Goal: Book appointment/travel/reservation

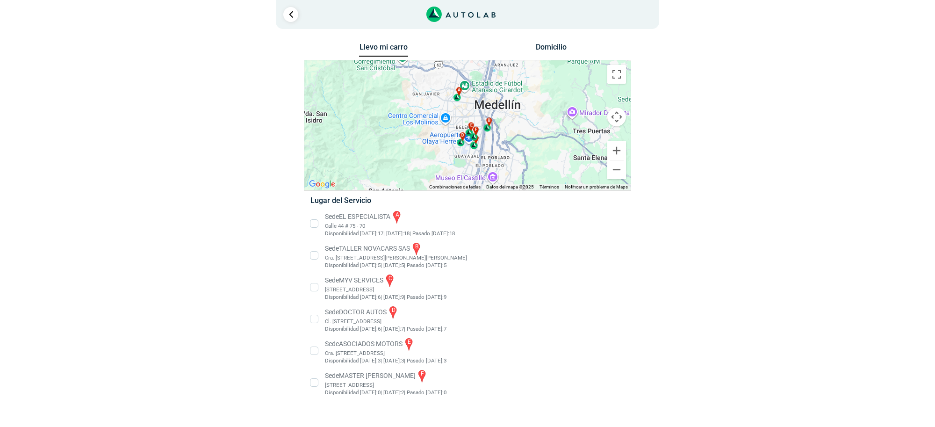
click at [343, 375] on li "Sede MASTER MOTRIZ f Cl 20 #52 35, Guayabal, Medellín, Guayabal, Medellín, Anti…" at bounding box center [467, 382] width 328 height 28
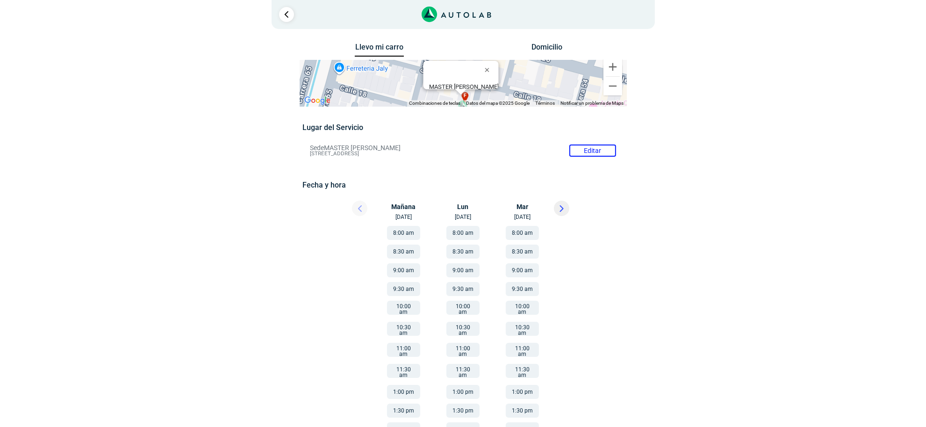
scroll to position [50, 0]
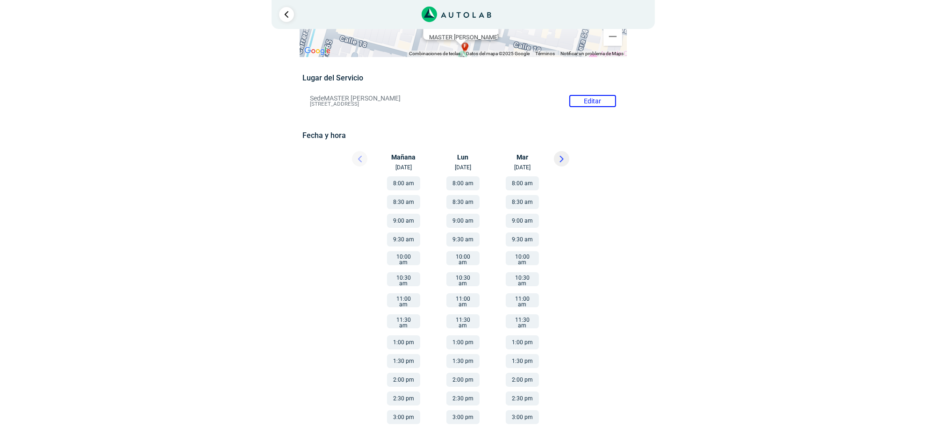
click at [560, 158] on icon at bounding box center [561, 159] width 3 height 6
click at [523, 314] on button "11:30 am" at bounding box center [522, 321] width 33 height 14
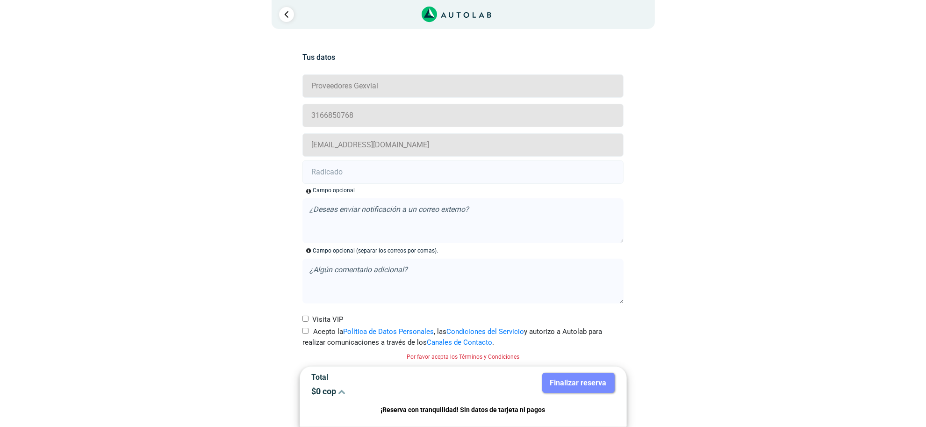
click at [312, 334] on label "Acepto la Política de Datos Personales , las Condiciones del Servicio y autoriz…" at bounding box center [462, 336] width 321 height 21
click at [308, 334] on input "Acepto la Política de Datos Personales , las Condiciones del Servicio y autoriz…" at bounding box center [305, 331] width 6 height 6
checkbox input "true"
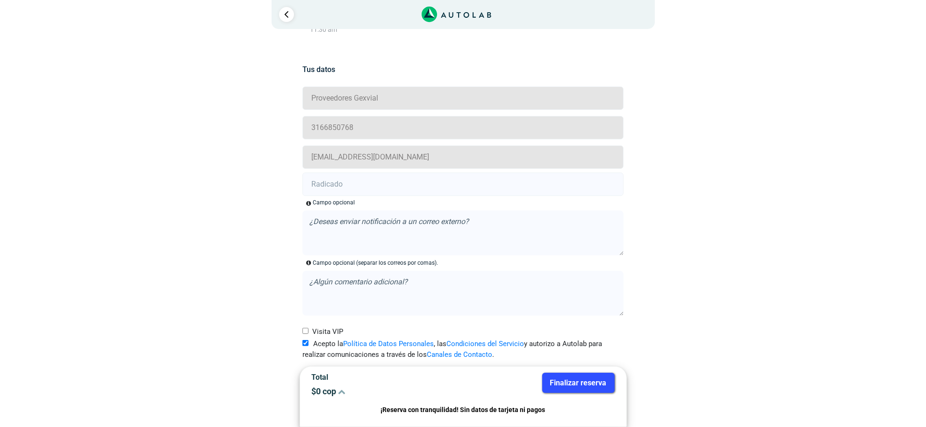
click at [349, 172] on input "text" at bounding box center [462, 183] width 321 height 23
click at [367, 192] on input "text" at bounding box center [462, 183] width 321 height 23
paste input "20918222 20918272"
click at [351, 181] on input "20918222 -20918272" at bounding box center [462, 183] width 321 height 23
type input "20918222 - 20918272"
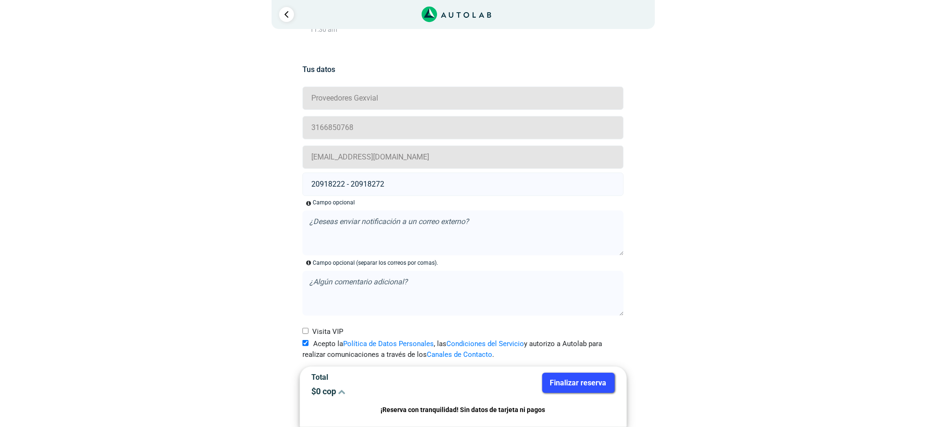
click at [573, 387] on button "Finalizar reserva" at bounding box center [578, 383] width 72 height 20
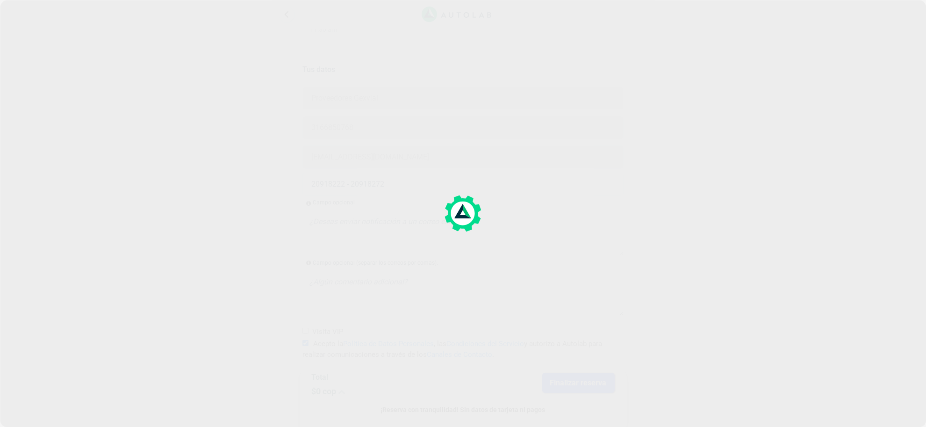
scroll to position [0, 0]
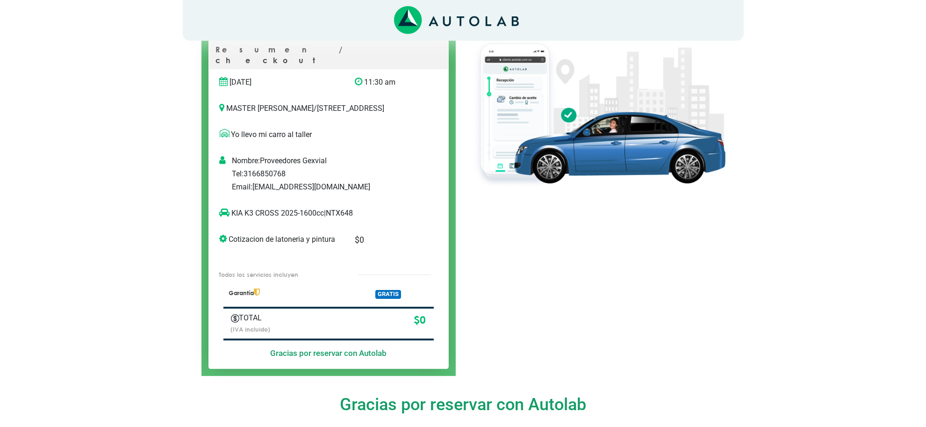
scroll to position [58, 0]
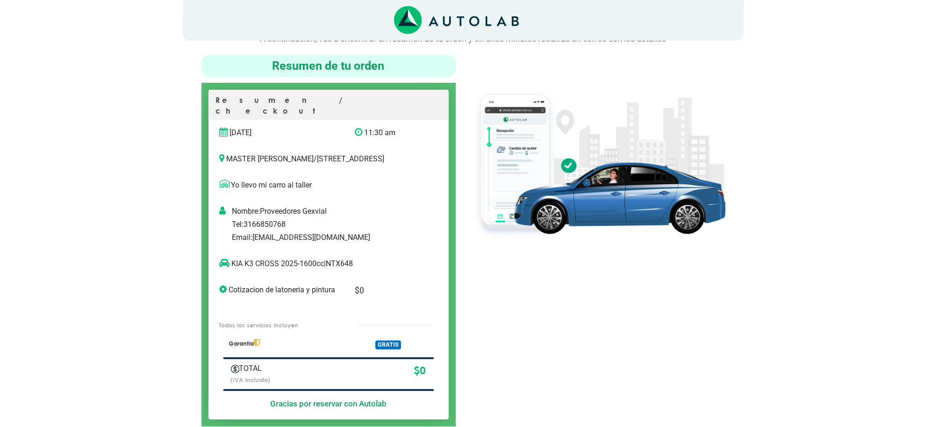
click at [520, 263] on div at bounding box center [597, 241] width 269 height 372
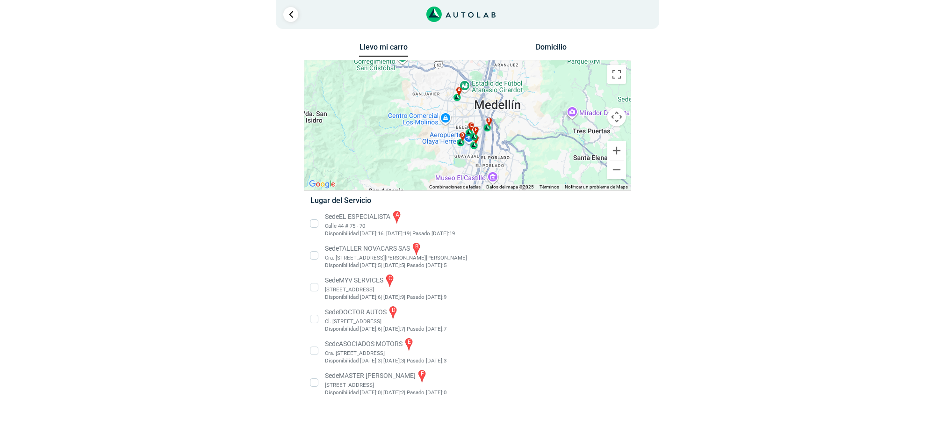
click at [370, 224] on li "Sede EL ESPECIALISTA a Calle 44 # 75 - 70 Disponibilidad Hoy: 16 | Mañana: 19 19" at bounding box center [467, 223] width 328 height 28
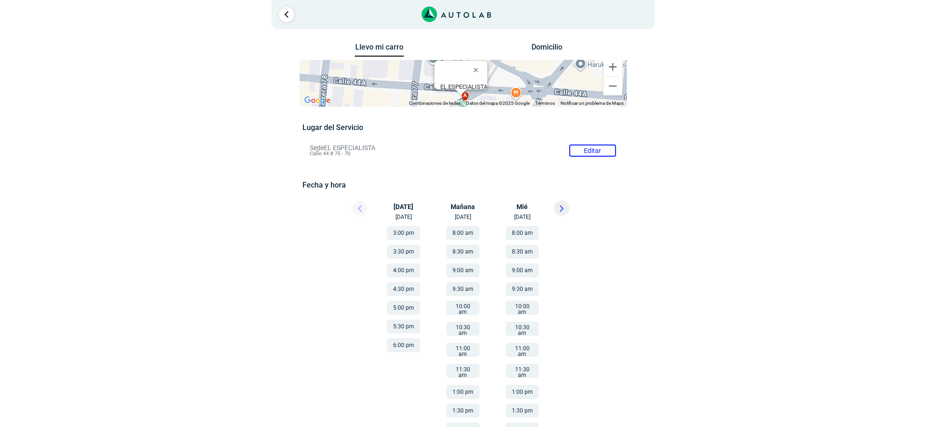
click at [565, 209] on button at bounding box center [561, 208] width 15 height 15
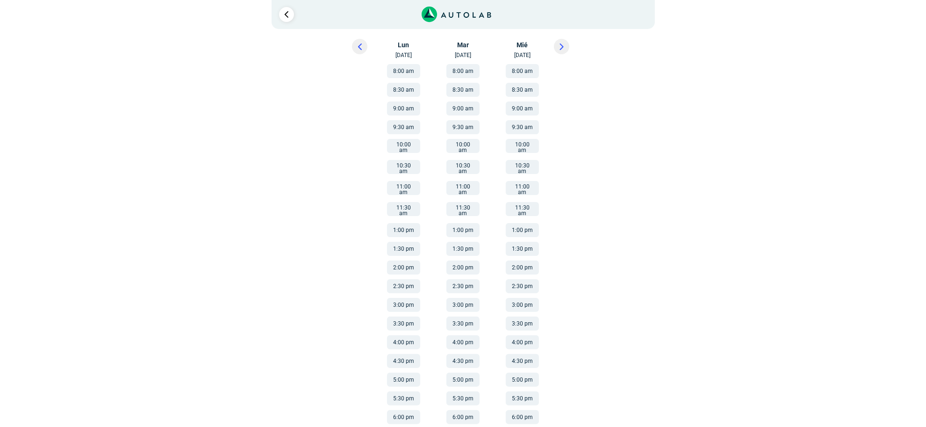
drag, startPoint x: 459, startPoint y: 217, endPoint x: 475, endPoint y: 210, distance: 17.8
click at [459, 223] on button "1:00 pm" at bounding box center [462, 230] width 33 height 14
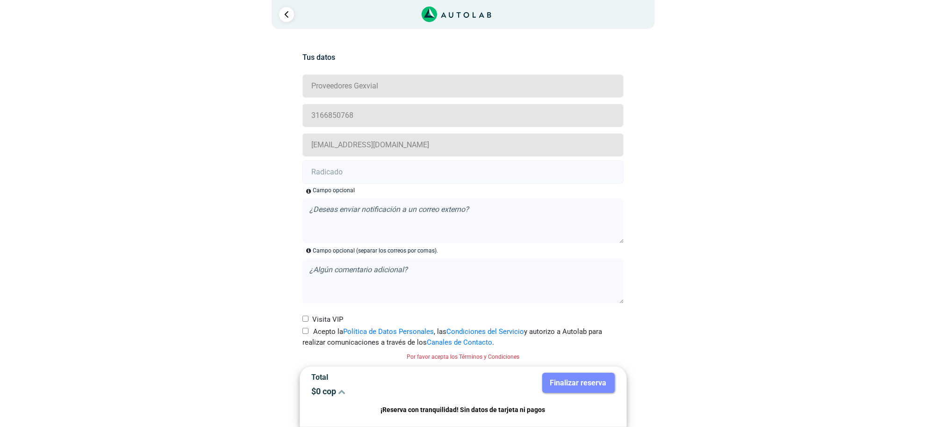
click at [304, 332] on input "Acepto la Política de Datos Personales , las Condiciones del Servicio y autoriz…" at bounding box center [305, 331] width 6 height 6
checkbox input "true"
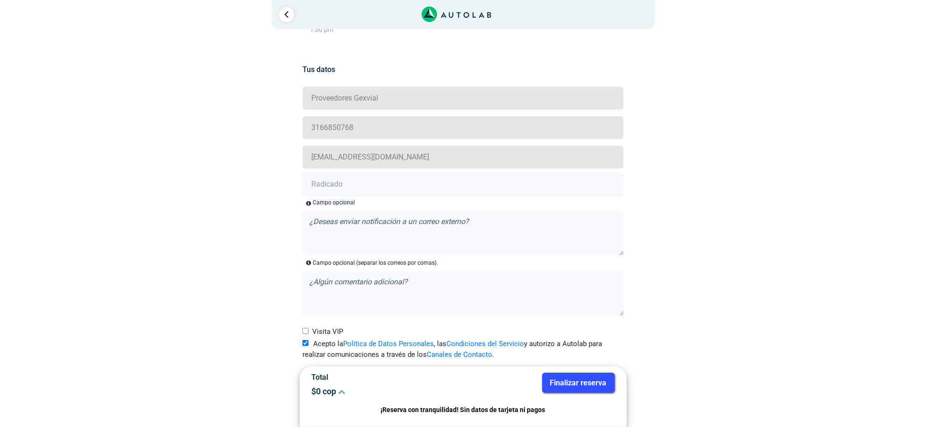
scroll to position [185, 0]
click at [343, 183] on input "text" at bounding box center [462, 183] width 321 height 23
paste input "20918500"
type input "20918500"
drag, startPoint x: 599, startPoint y: 367, endPoint x: 599, endPoint y: 373, distance: 5.2
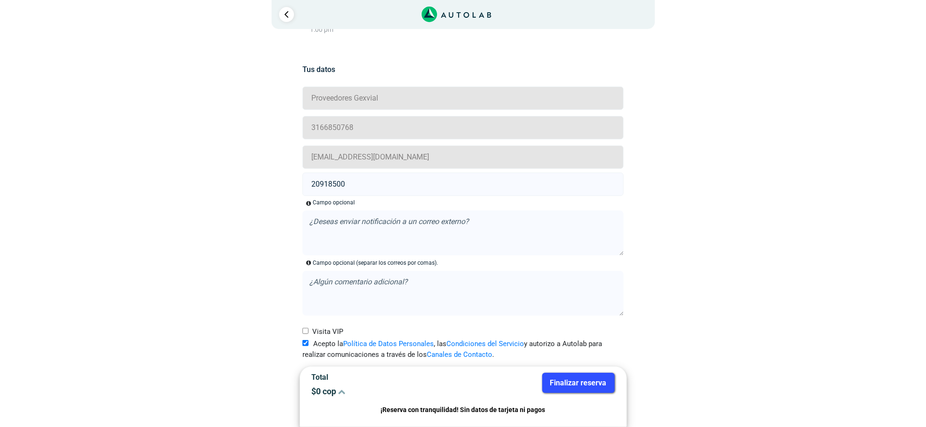
click at [598, 368] on div "Total $ 0 cop Finalizar reserva ¡Reserva con tranquilidad! Sin datos de tarjeta…" at bounding box center [463, 396] width 327 height 61
click at [599, 373] on button "Finalizar reserva" at bounding box center [578, 383] width 72 height 20
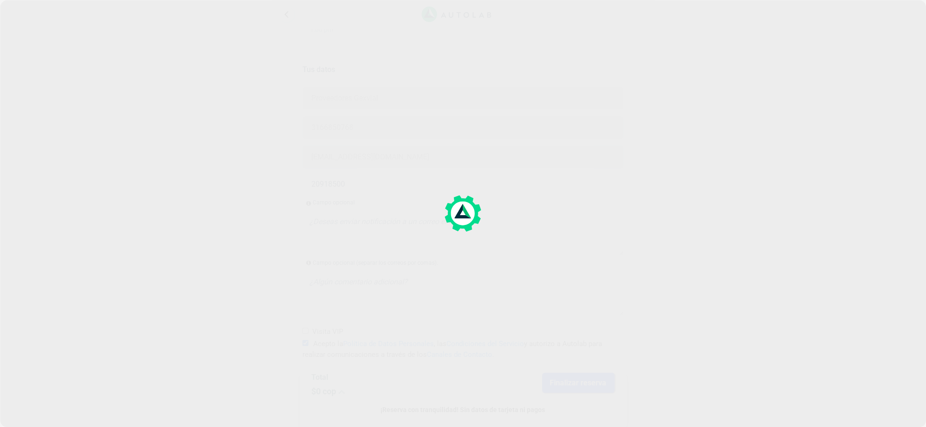
scroll to position [0, 0]
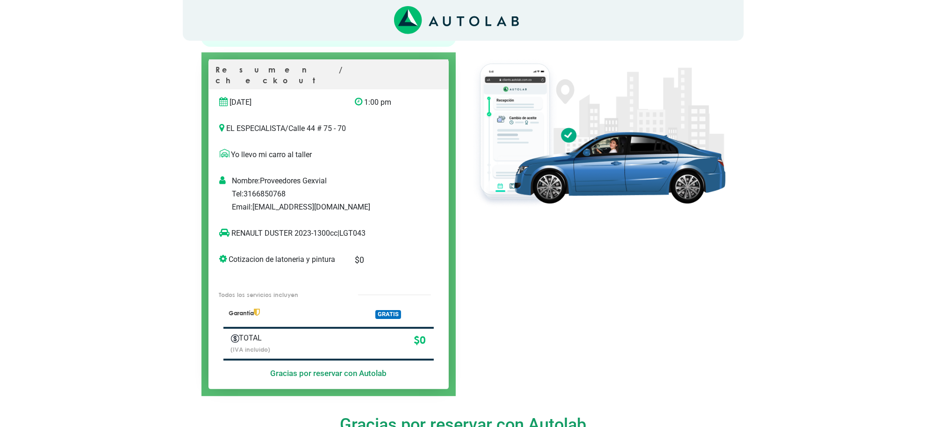
scroll to position [117, 0]
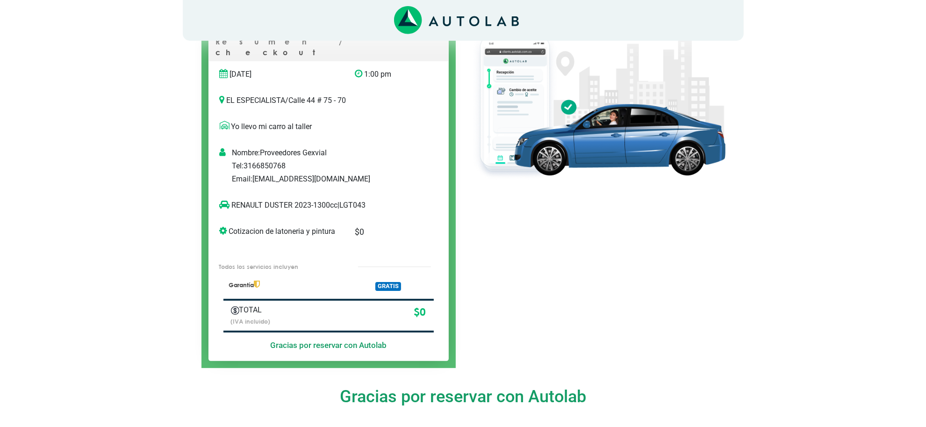
click at [353, 200] on p "RENAULT DUSTER 2023-1300cc | LGT043" at bounding box center [319, 205] width 199 height 11
copy p "LGT043"
click at [289, 200] on p "RENAULT DUSTER 2023-1300cc | LGT043" at bounding box center [319, 205] width 199 height 11
copy p "RENAULT DUSTER"
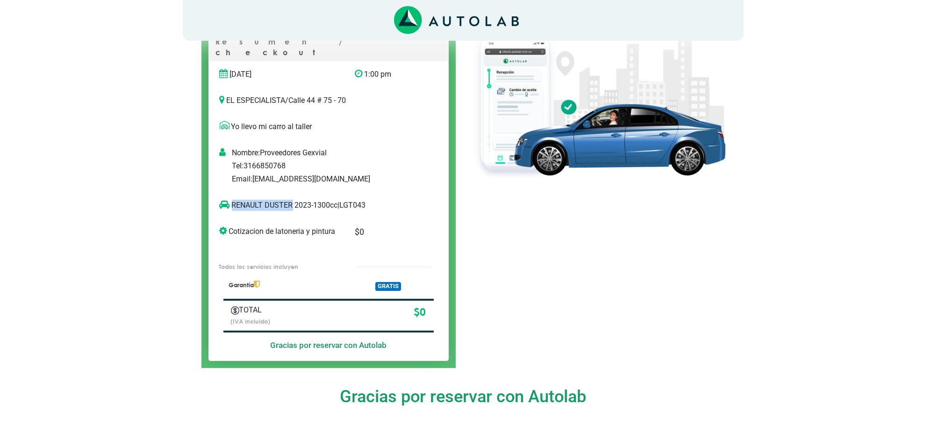
drag, startPoint x: 291, startPoint y: 189, endPoint x: 230, endPoint y: 198, distance: 61.3
click at [230, 200] on p "RENAULT DUSTER 2023-1300cc | LGT043" at bounding box center [319, 205] width 199 height 11
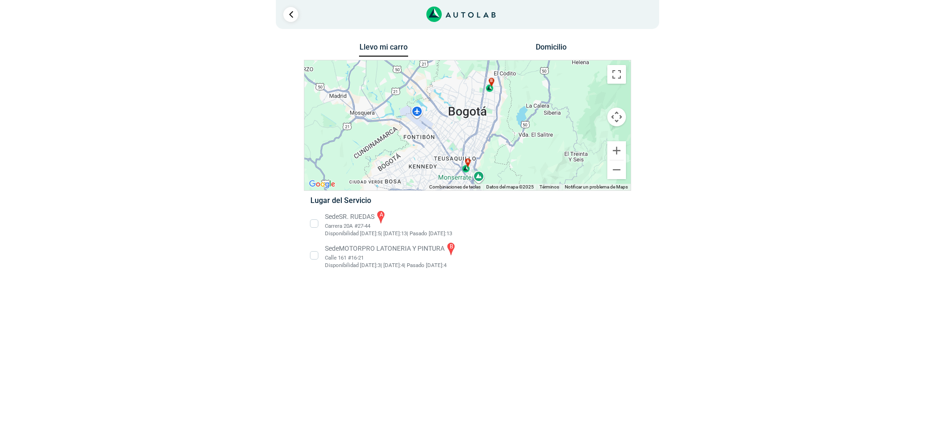
click at [347, 228] on li "Sede SR. RUEDAS a Carrera 20A #27-44 Disponibilidad [DATE]: 5 | [DATE]: 13 13" at bounding box center [467, 223] width 328 height 28
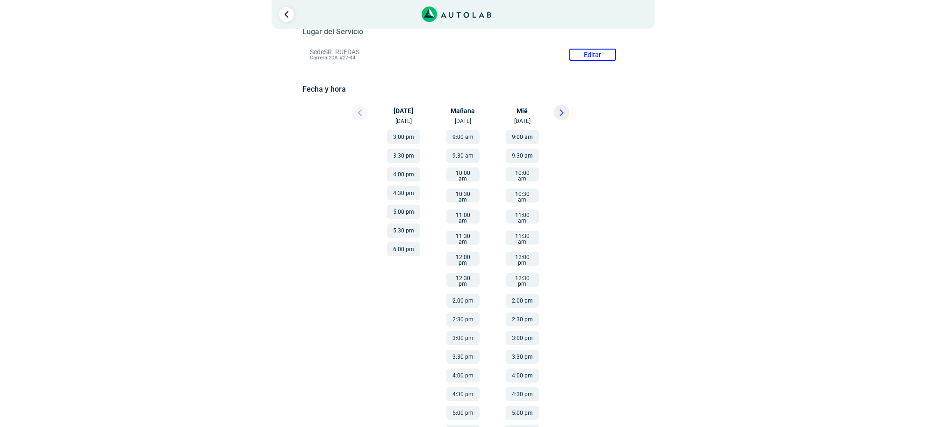
scroll to position [117, 0]
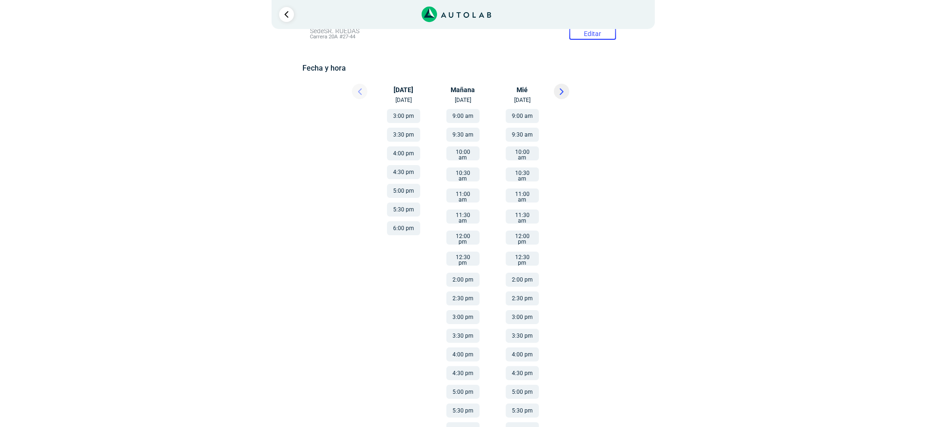
click at [403, 207] on button "5:30 pm" at bounding box center [403, 209] width 33 height 14
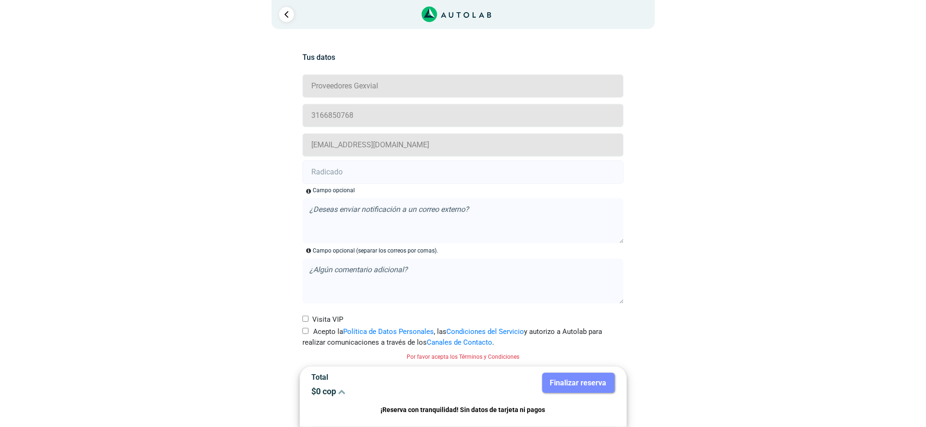
click at [308, 329] on label "Acepto la Política de Datos Personales , las Condiciones del Servicio y autoriz…" at bounding box center [462, 336] width 321 height 21
click at [308, 329] on input "Acepto la Política de Datos Personales , las Condiciones del Servicio y autoriz…" at bounding box center [305, 331] width 6 height 6
checkbox input "true"
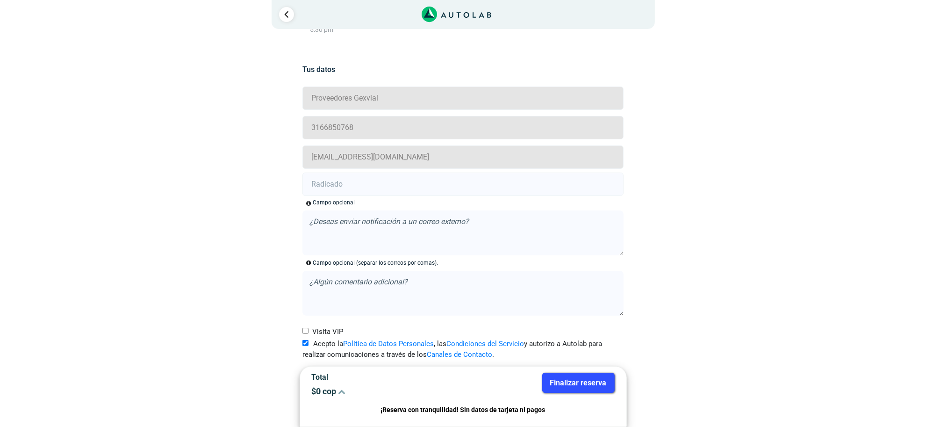
click at [325, 188] on input "text" at bounding box center [462, 183] width 321 height 23
click at [386, 186] on input "text" at bounding box center [462, 183] width 321 height 23
paste input "20913412"
type input "20913412"
click at [557, 375] on button "Finalizar reserva" at bounding box center [578, 383] width 72 height 20
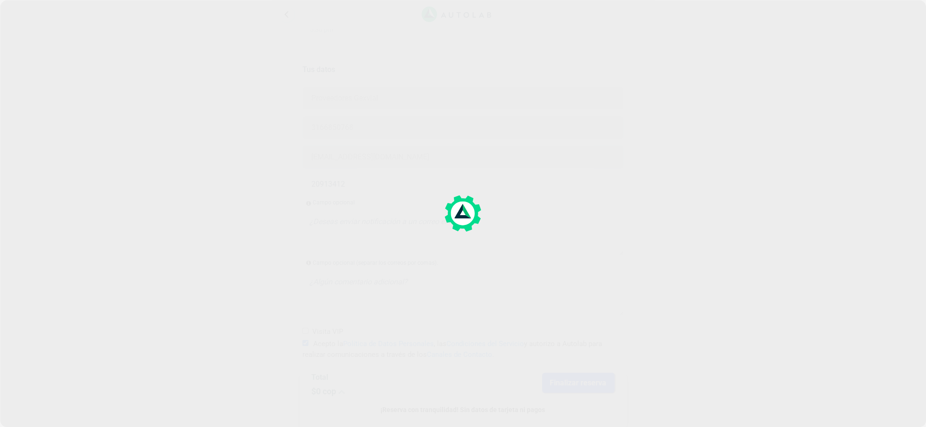
scroll to position [0, 0]
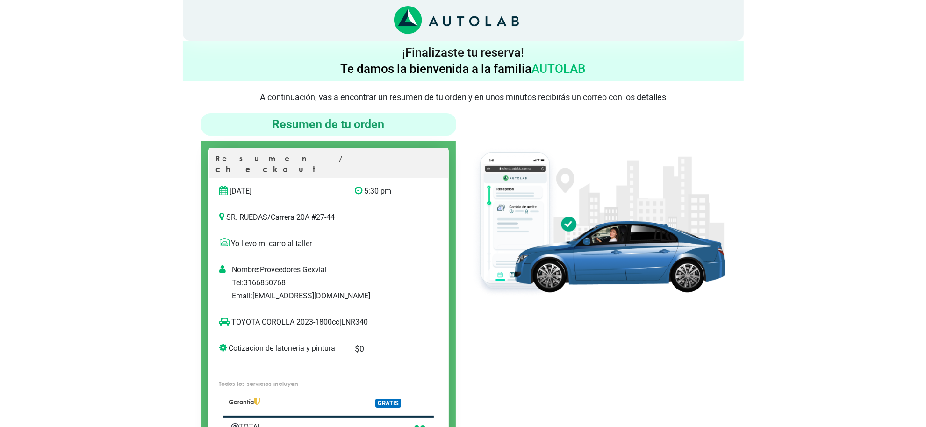
click at [606, 302] on div at bounding box center [597, 299] width 269 height 372
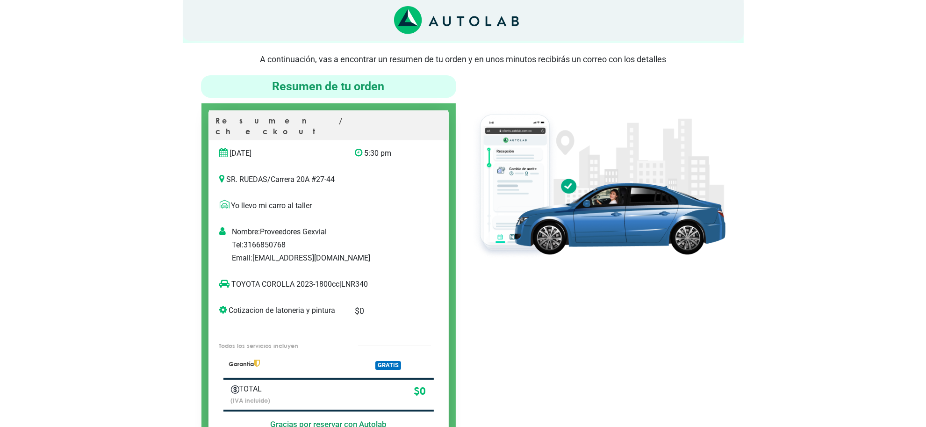
scroll to position [58, 0]
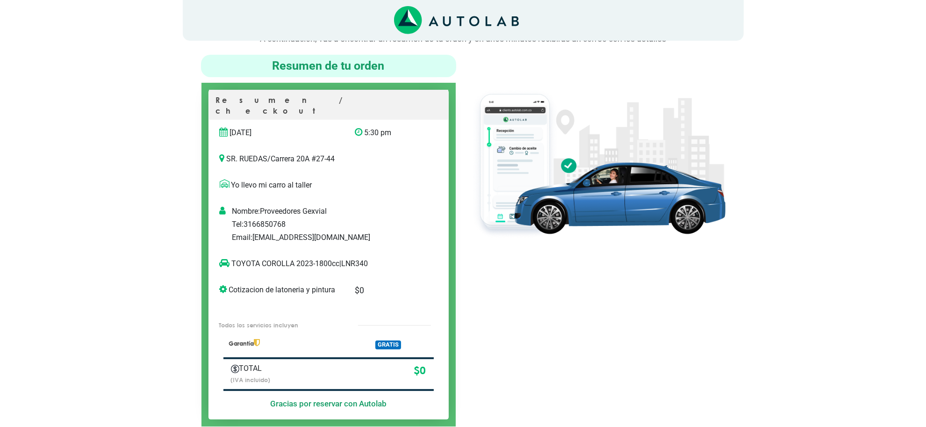
click at [354, 258] on p "TOYOTA COROLLA 2023-1800cc | LNR340" at bounding box center [319, 263] width 199 height 11
copy p "LNR340"
drag, startPoint x: 278, startPoint y: 251, endPoint x: 232, endPoint y: 246, distance: 46.1
click at [232, 251] on div "TOYOTA COROLLA 2023-1800cc | LNR340" at bounding box center [328, 264] width 239 height 26
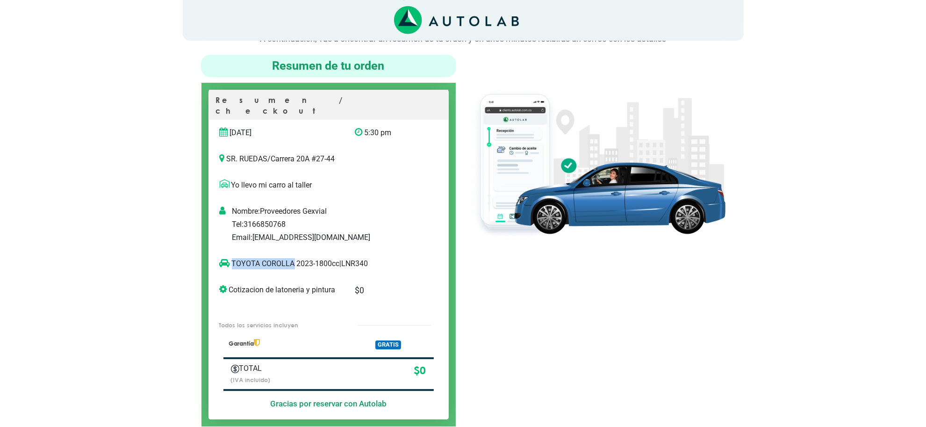
copy p "TOYOTA COROLLA"
